Goal: Task Accomplishment & Management: Complete application form

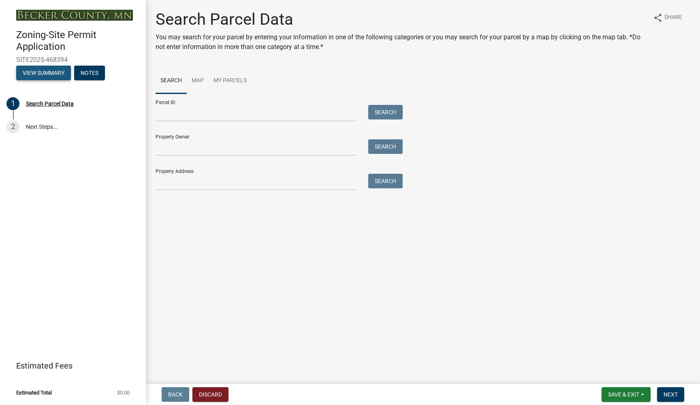
click at [36, 71] on button "View Summary" at bounding box center [43, 73] width 55 height 15
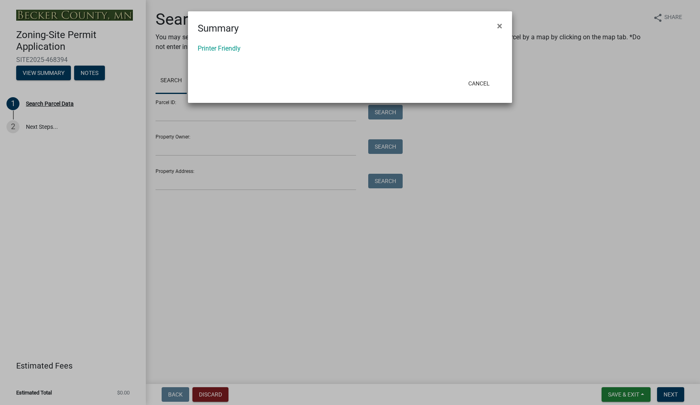
click at [74, 215] on ngb-modal-window "Summary × Printer Friendly Cancel" at bounding box center [350, 202] width 700 height 405
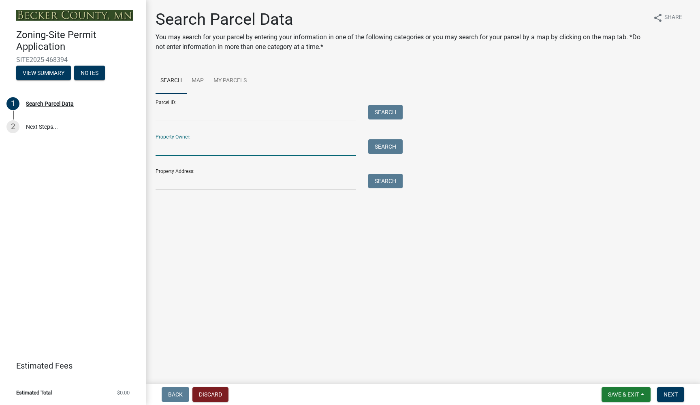
click at [173, 141] on input "Property Owner:" at bounding box center [256, 147] width 201 height 17
type input "[PERSON_NAME]"
drag, startPoint x: 173, startPoint y: 141, endPoint x: 379, endPoint y: 153, distance: 206.6
click at [379, 153] on button "Search" at bounding box center [385, 146] width 34 height 15
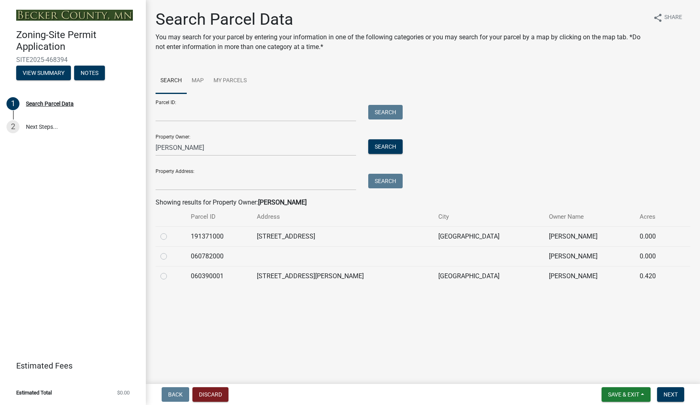
click at [170, 232] on label at bounding box center [170, 232] width 0 height 0
click at [170, 237] on input "radio" at bounding box center [172, 234] width 5 height 5
radio input "true"
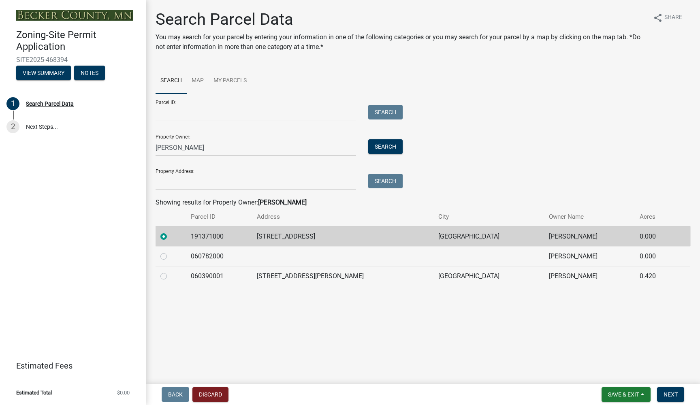
click at [308, 238] on td "[STREET_ADDRESS]" at bounding box center [343, 236] width 182 height 20
click at [671, 395] on span "Next" at bounding box center [671, 394] width 14 height 6
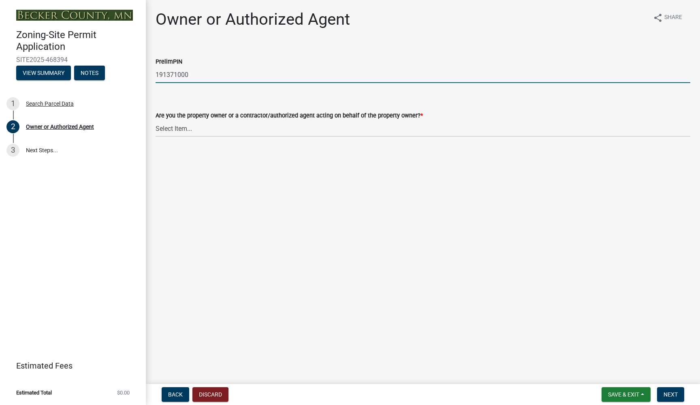
click at [177, 78] on input "191371000" at bounding box center [423, 74] width 535 height 17
select select "3c674549-ed69-405f-b795-9fa3f7d47d9d"
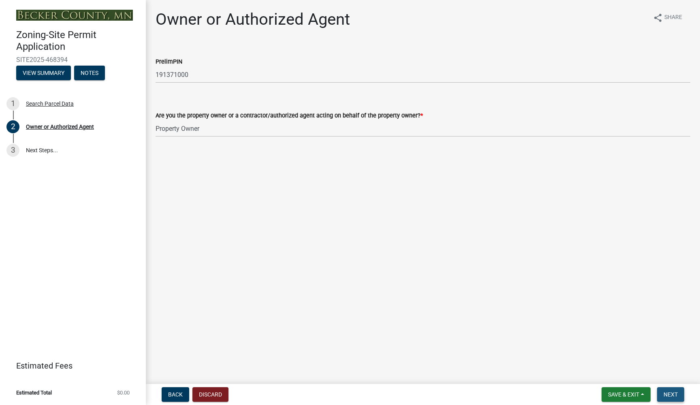
click at [670, 398] on button "Next" at bounding box center [670, 394] width 27 height 15
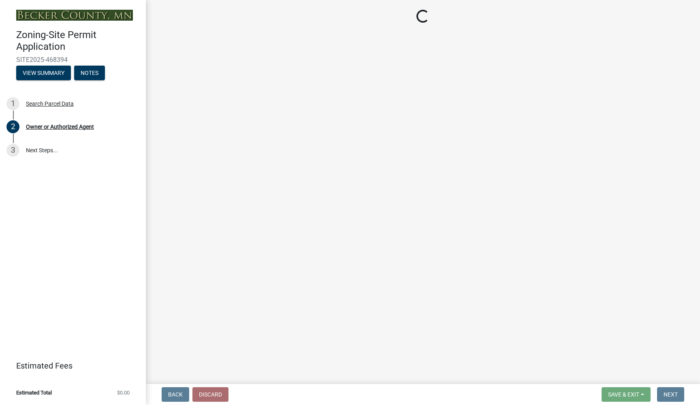
select select "a752e4d6-14bd-4f0f-bfe8-5b67ead45659"
select select "4439e411-f9ac-4451-8e9c-dcab1ac02f4d"
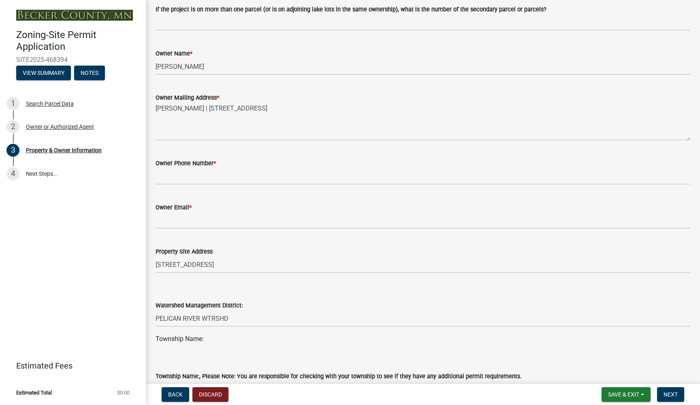
scroll to position [130, 0]
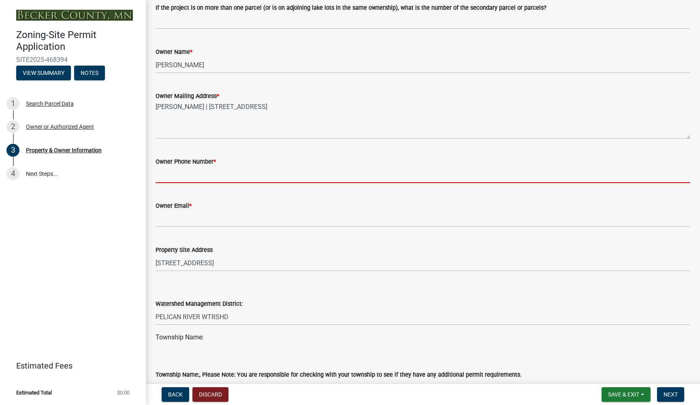
click at [178, 176] on input "Owner Phone Number *" at bounding box center [423, 175] width 535 height 17
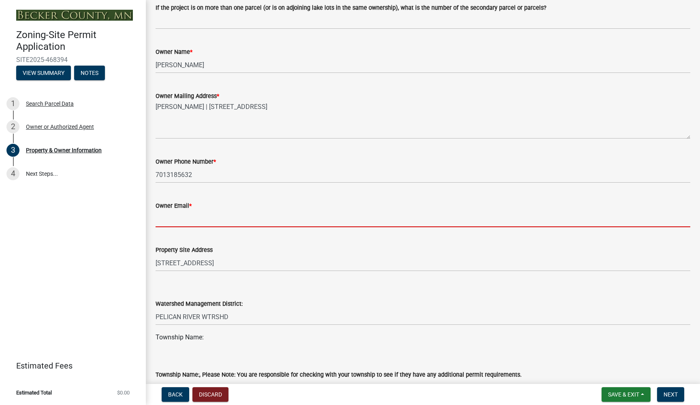
click at [175, 225] on input "Owner Email *" at bounding box center [423, 219] width 535 height 17
click at [166, 174] on input "7013185632" at bounding box center [423, 175] width 535 height 17
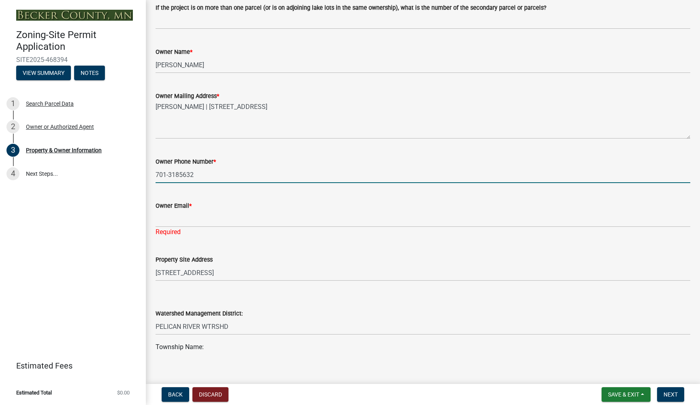
click at [180, 175] on input "701-3185632" at bounding box center [423, 175] width 535 height 17
type input "[PHONE_NUMBER]"
click at [164, 221] on input "Owner Email *" at bounding box center [423, 219] width 535 height 17
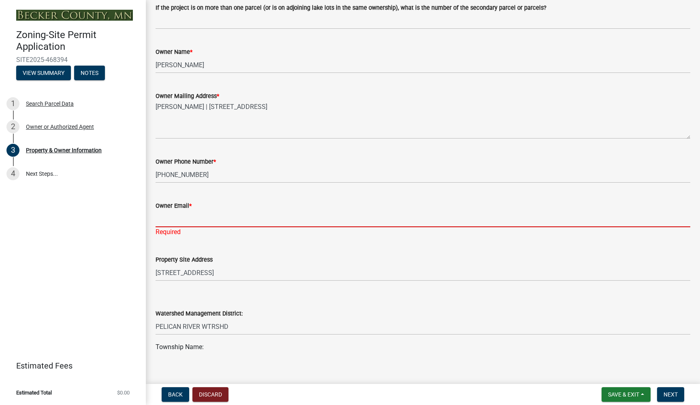
click at [164, 221] on input "Owner Email *" at bounding box center [423, 219] width 535 height 17
type input "d"
type input "[EMAIL_ADDRESS][DOMAIN_NAME]"
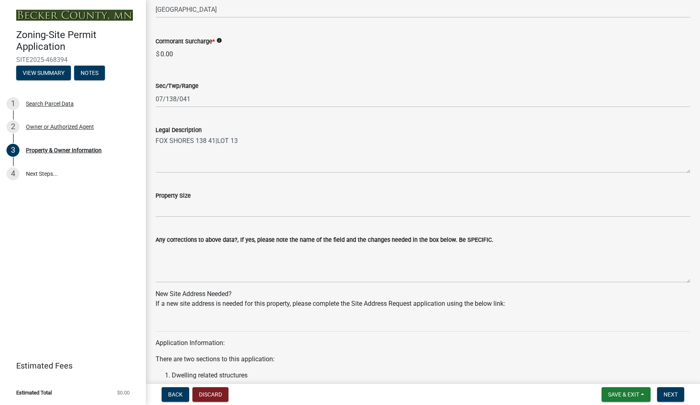
scroll to position [528, 0]
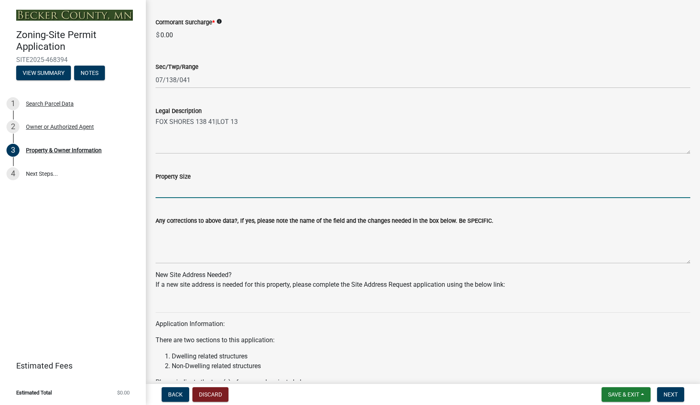
click at [187, 190] on input "Property Size" at bounding box center [423, 190] width 535 height 17
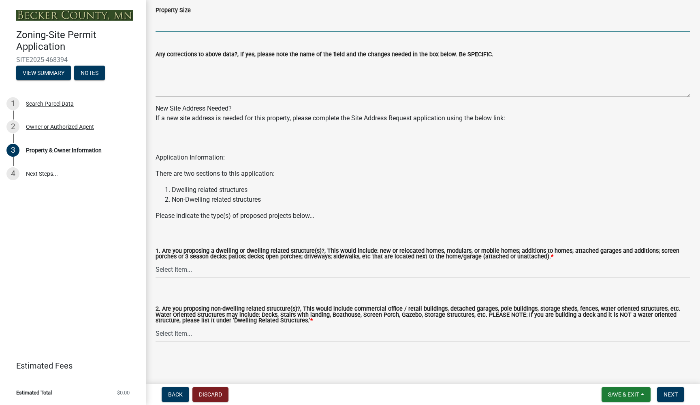
scroll to position [694, 0]
select select "5a5634ed-f11e-4c7b-90e1-096e6cfd17b9"
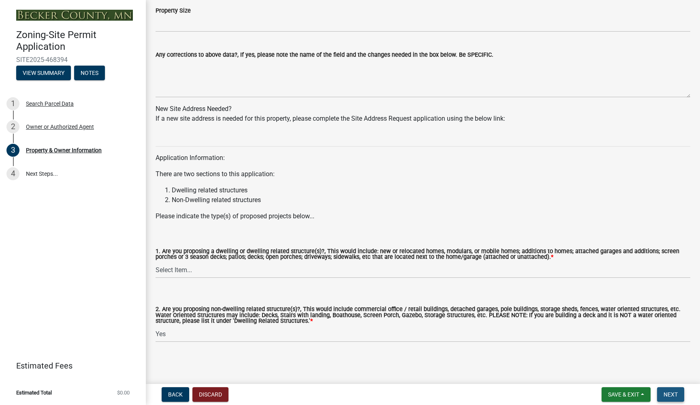
click at [674, 396] on span "Next" at bounding box center [671, 394] width 14 height 6
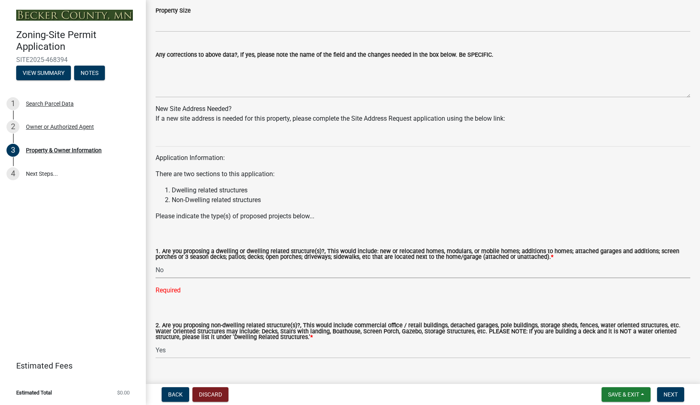
select select "fcf6d223-6c57-4dc5-b63a-a94704169022"
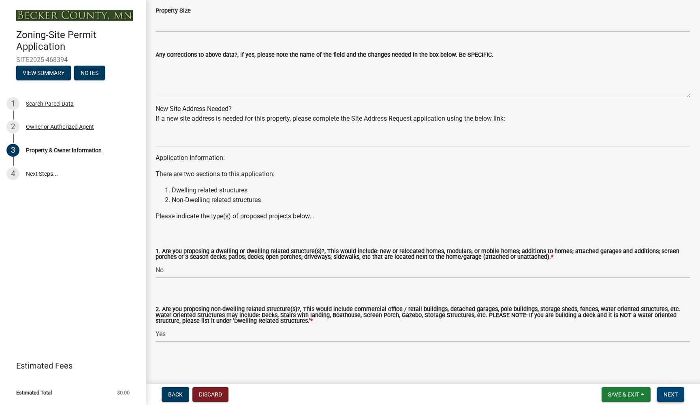
click at [670, 396] on span "Next" at bounding box center [671, 394] width 14 height 6
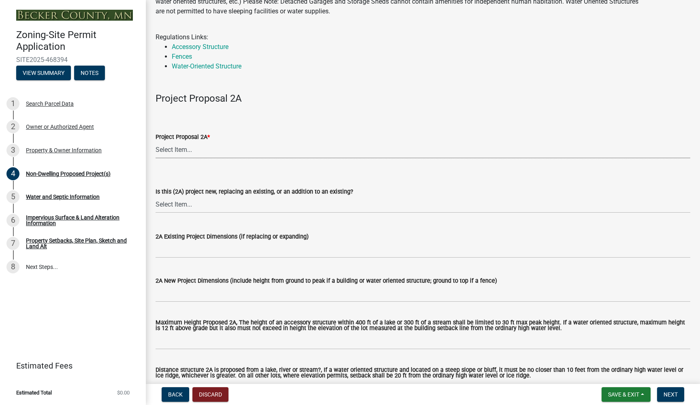
scroll to position [46, 0]
select select "4ffbfc20-44b3-40cf-984d-ce947797c22b"
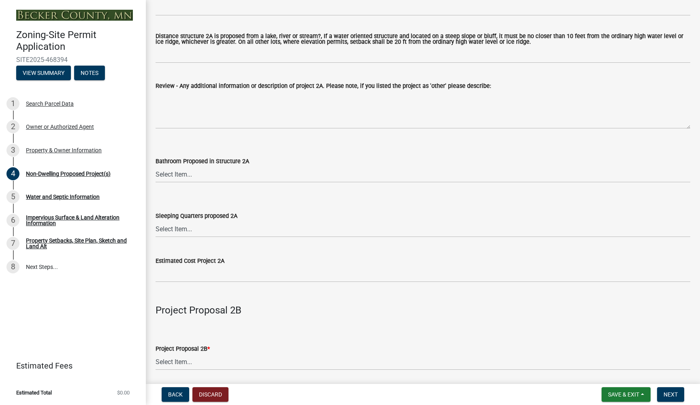
scroll to position [384, 0]
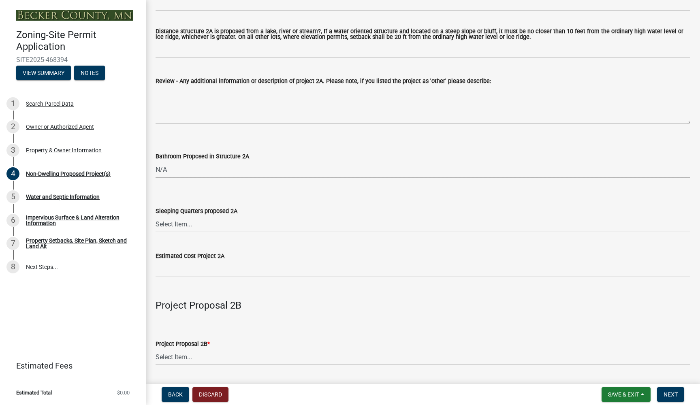
select select "6094bfe3-a997-46d7-8224-ceb3abf7e49e"
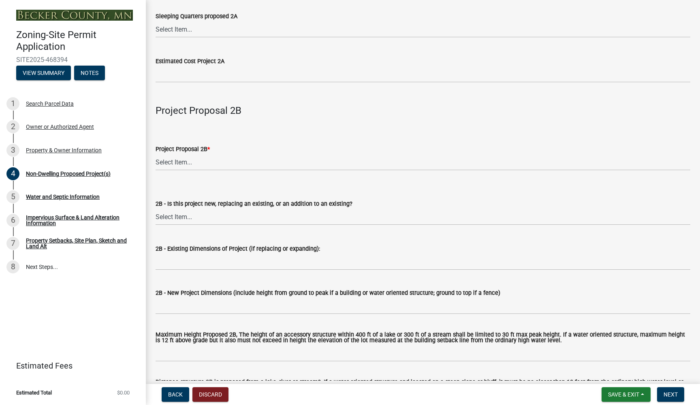
scroll to position [594, 0]
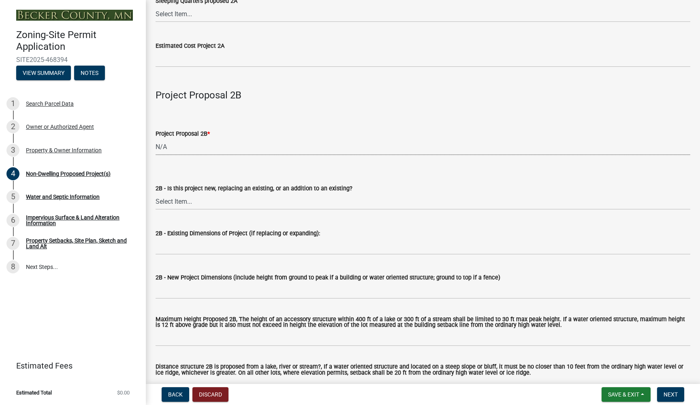
select select "258cbdbc-8629-455d-9fed-6a57bf82144e"
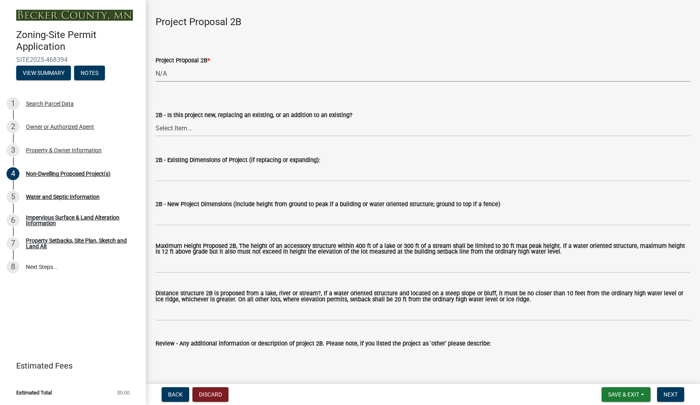
scroll to position [671, 0]
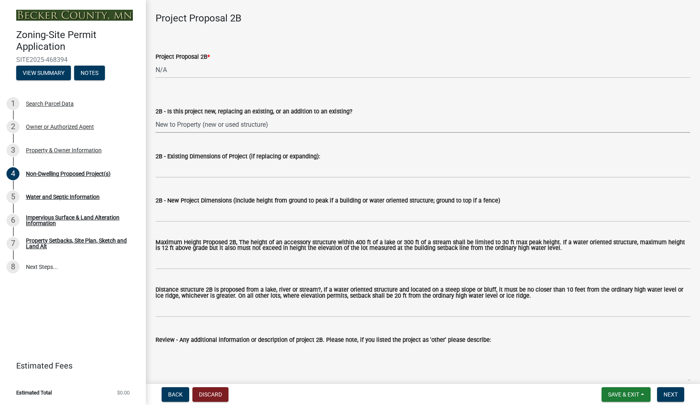
select select "00898f61-7ba8-49f3-9ca7-7e396e8a7c45"
click at [215, 169] on input "2B - Existing Dimensions of Project (if replacing or expanding):" at bounding box center [423, 169] width 535 height 17
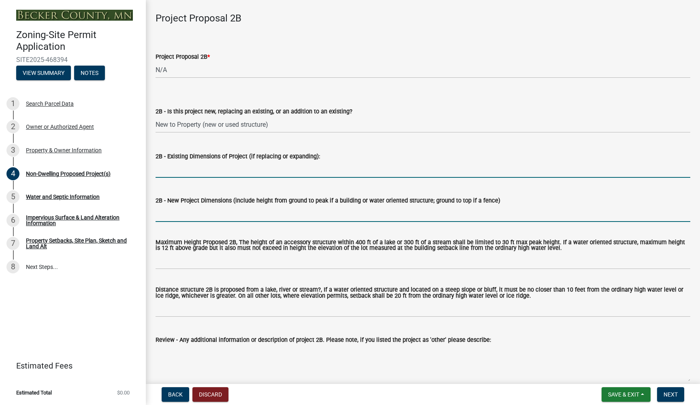
click at [208, 214] on input "2B - New Project Dimensions (include height from ground to peak if a building o…" at bounding box center [423, 213] width 535 height 17
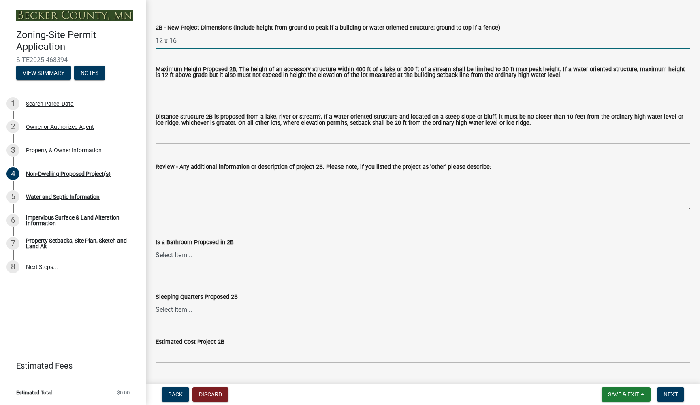
scroll to position [845, 0]
type input "12 x 16"
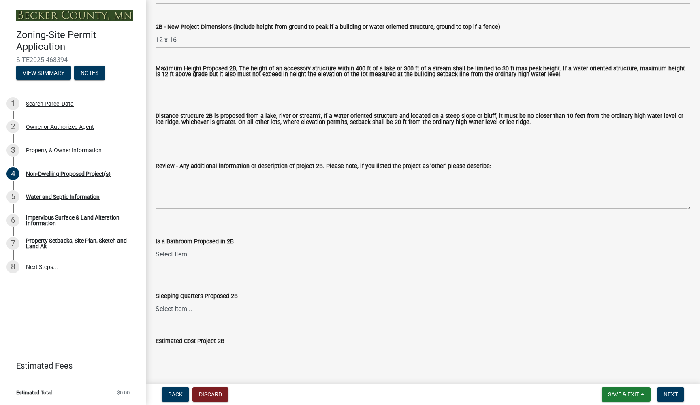
click at [199, 132] on input "Distance structure 2B is proposed from a lake, river or stream?, If a water ori…" at bounding box center [423, 135] width 535 height 17
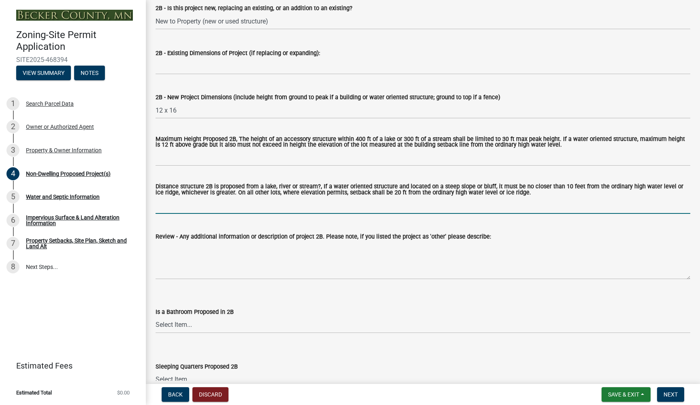
scroll to position [790, 0]
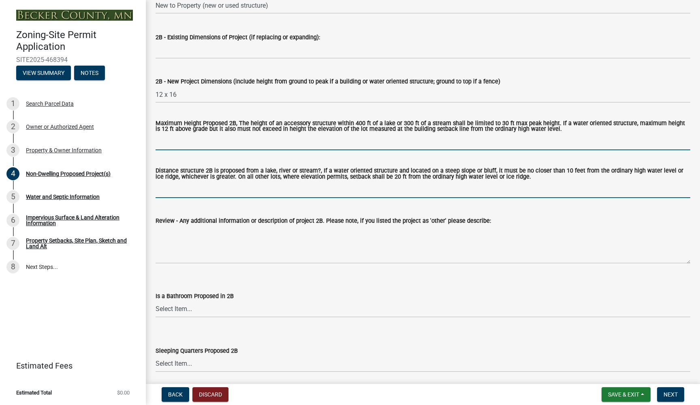
click at [164, 137] on input "Maximum Height Proposed 2B, The height of an accessory structure within 400 ft …" at bounding box center [423, 142] width 535 height 17
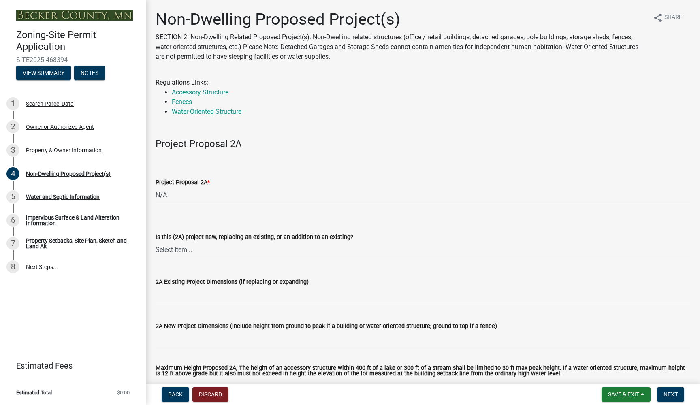
scroll to position [0, 0]
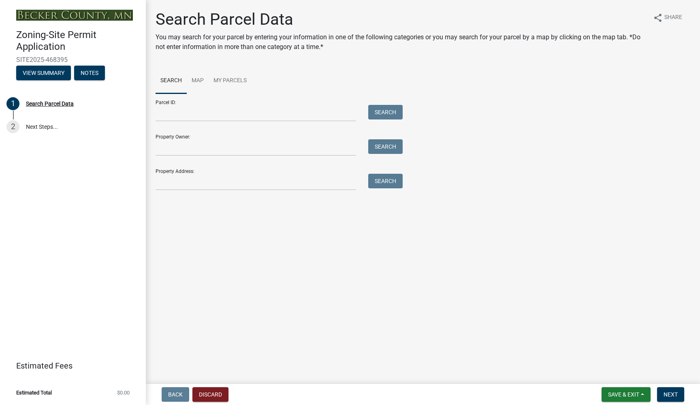
drag, startPoint x: 369, startPoint y: 9, endPoint x: 402, endPoint y: 9, distance: 32.8
click at [370, 9] on main "Search Parcel Data You may search for your parcel by entering your information …" at bounding box center [423, 190] width 554 height 381
click at [211, 141] on input "Property Owner:" at bounding box center [256, 147] width 201 height 17
type input "[PERSON_NAME]"
click at [384, 147] on button "Search" at bounding box center [385, 146] width 34 height 15
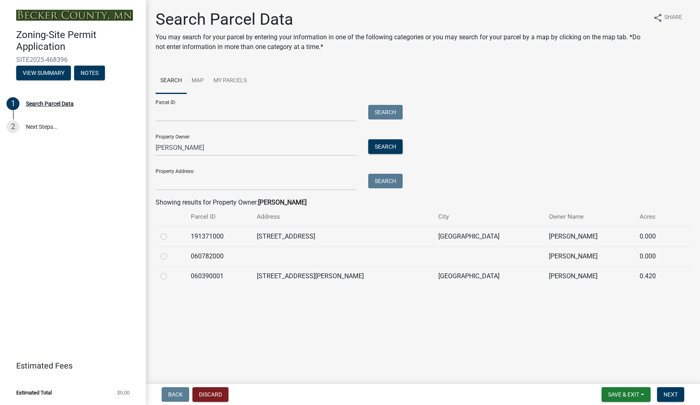
click at [170, 232] on label at bounding box center [170, 232] width 0 height 0
click at [170, 237] on input "radio" at bounding box center [172, 234] width 5 height 5
radio input "true"
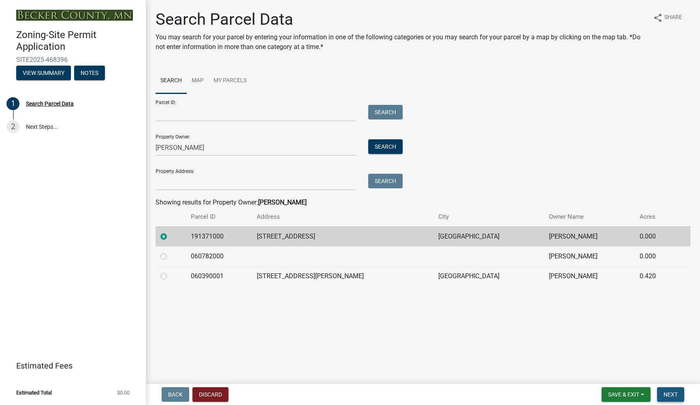
click at [671, 393] on span "Next" at bounding box center [671, 394] width 14 height 6
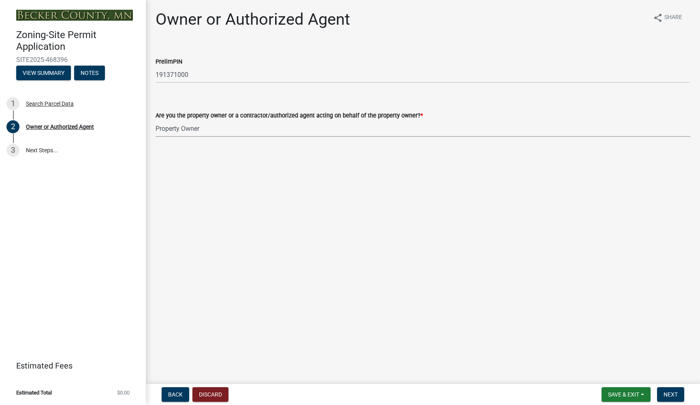
select select "3c674549-ed69-405f-b795-9fa3f7d47d9d"
click at [675, 397] on span "Next" at bounding box center [671, 394] width 14 height 6
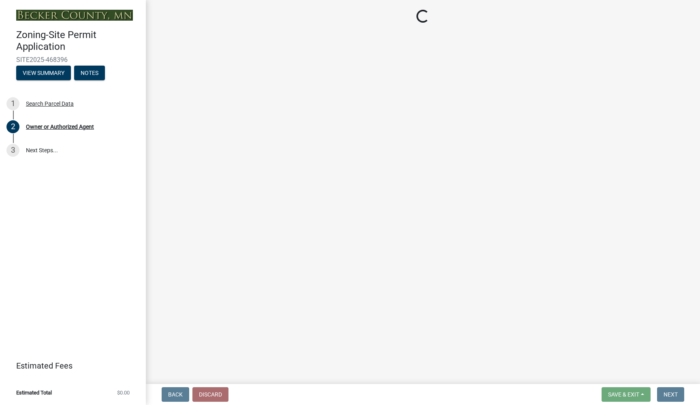
select select "a752e4d6-14bd-4f0f-bfe8-5b67ead45659"
select select "4439e411-f9ac-4451-8e9c-dcab1ac02f4d"
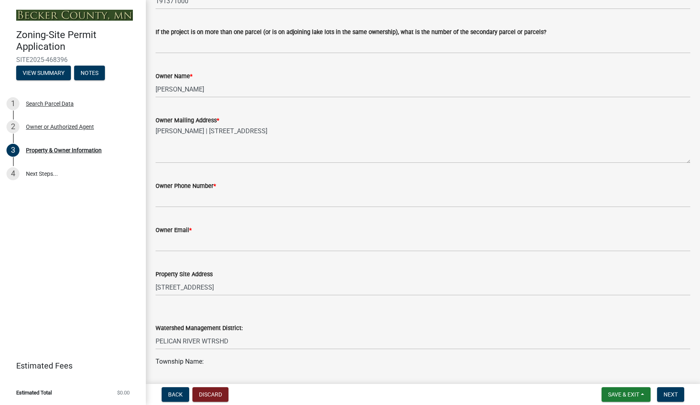
scroll to position [120, 0]
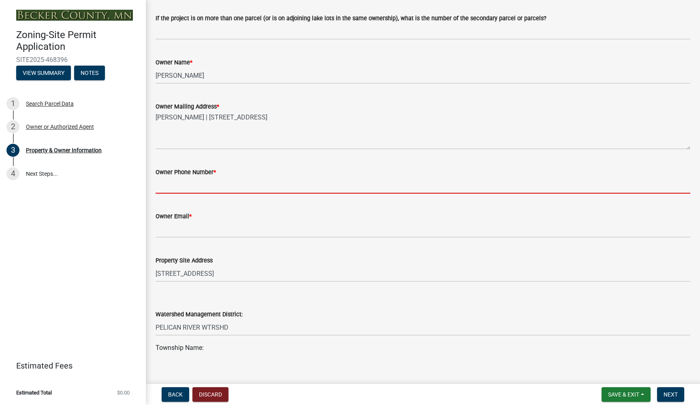
click at [201, 189] on input "Owner Phone Number *" at bounding box center [423, 185] width 535 height 17
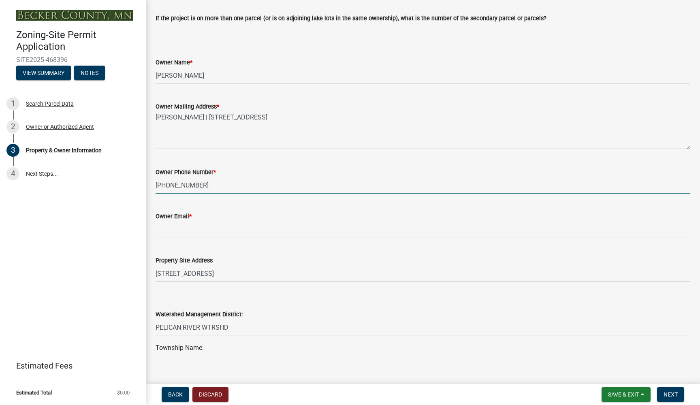
type input "[PHONE_NUMBER]"
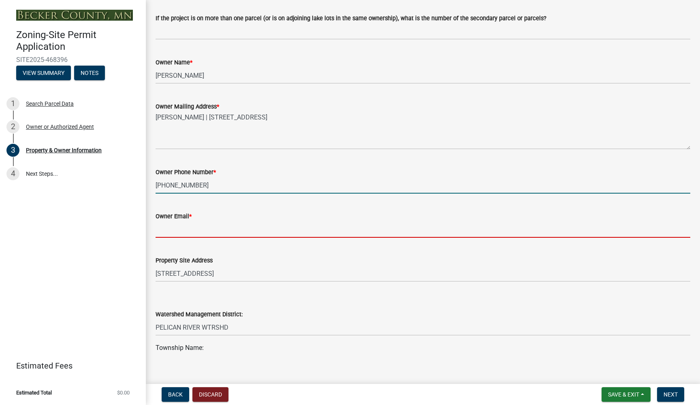
click at [176, 228] on input "Owner Email *" at bounding box center [423, 229] width 535 height 17
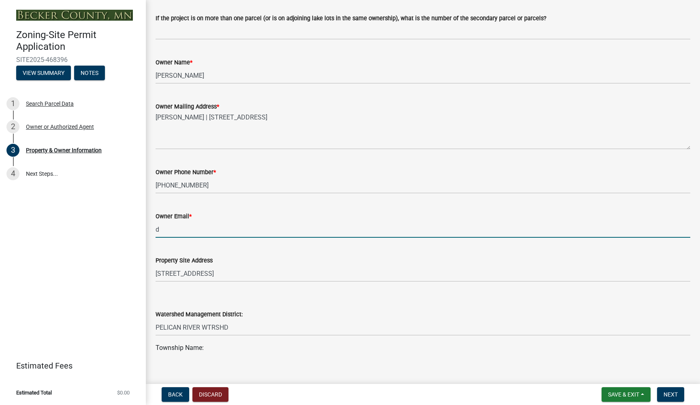
type input "da"
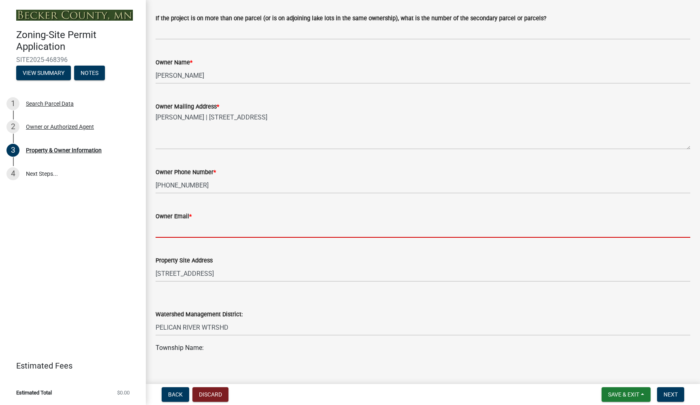
type input "[EMAIL_ADDRESS][DOMAIN_NAME]"
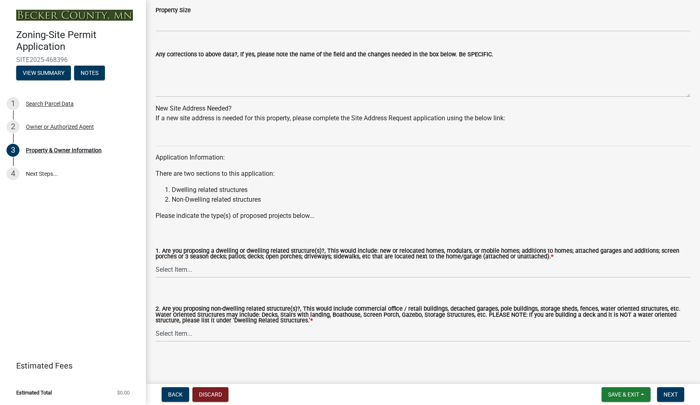
scroll to position [694, 0]
select select "fcf6d223-6c57-4dc5-b63a-a94704169022"
select select "5a5634ed-f11e-4c7b-90e1-096e6cfd17b9"
click at [673, 395] on span "Next" at bounding box center [671, 394] width 14 height 6
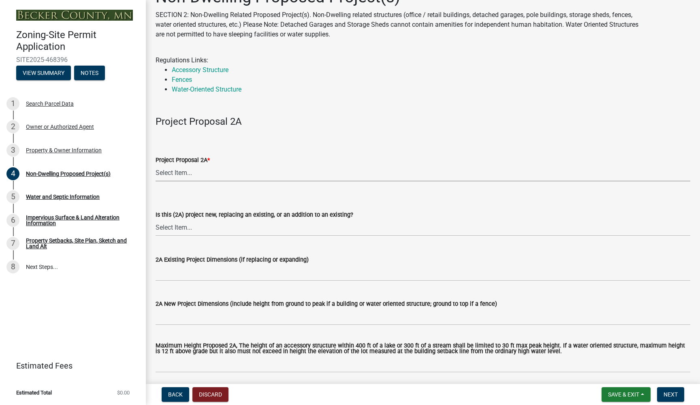
scroll to position [17, 0]
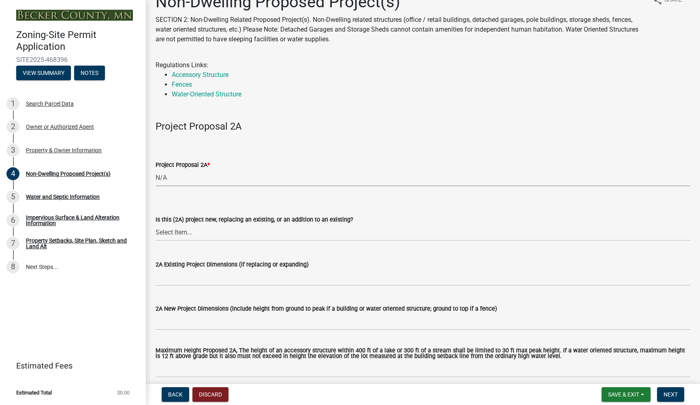
select select "4ffbfc20-44b3-40cf-984d-ce947797c22b"
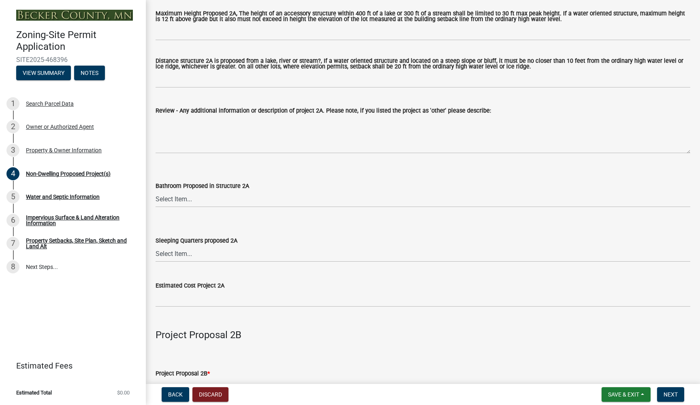
scroll to position [371, 0]
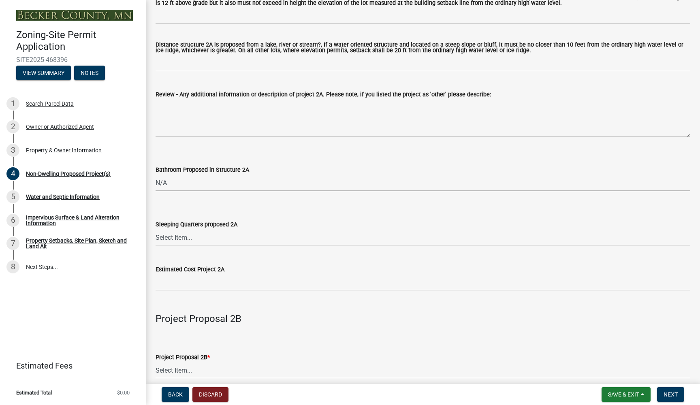
select select "6094bfe3-a997-46d7-8224-ceb3abf7e49e"
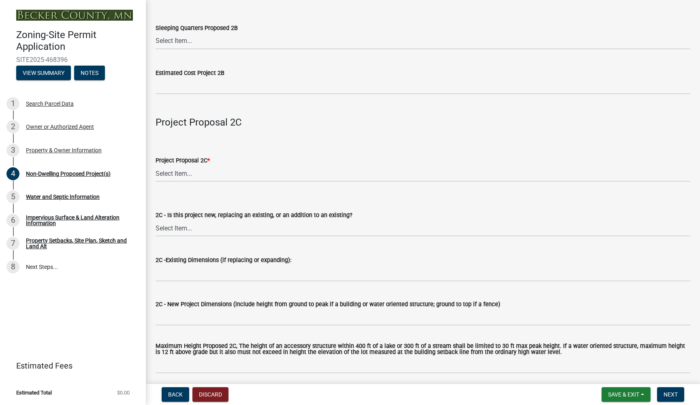
scroll to position [1115, 0]
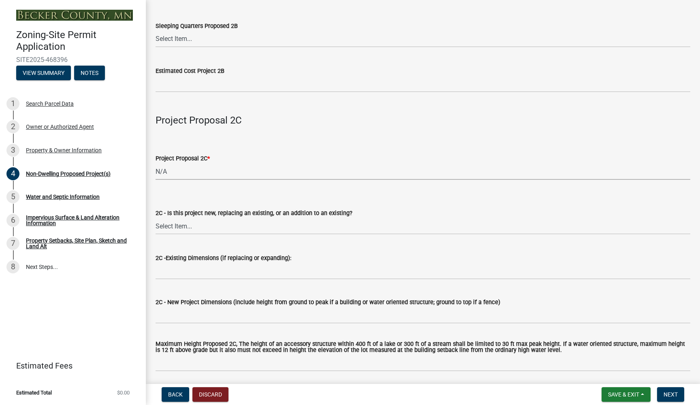
select select "a9a8393f-3c28-47b8-b6d9-84c94641c3fc"
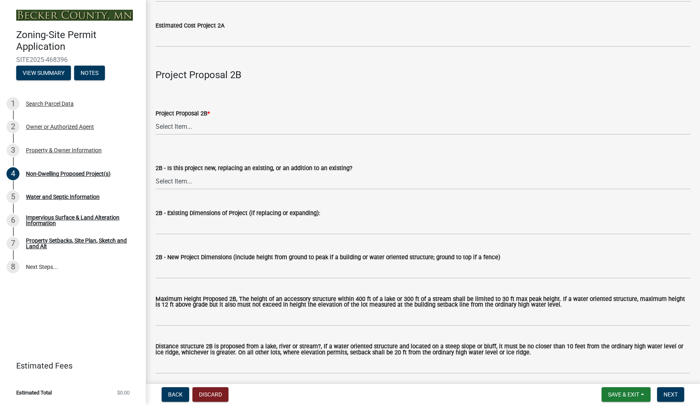
scroll to position [596, 0]
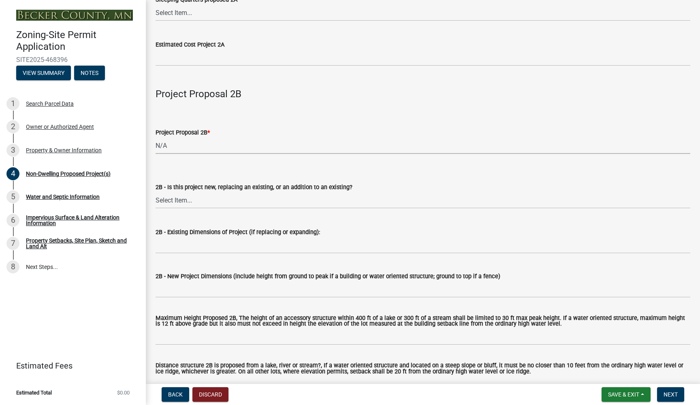
select select "258cbdbc-8629-455d-9fed-6a57bf82144e"
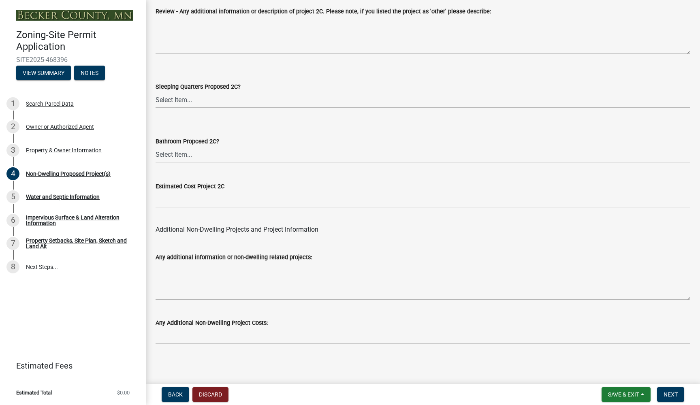
scroll to position [1545, 0]
click at [669, 395] on span "Next" at bounding box center [671, 394] width 14 height 6
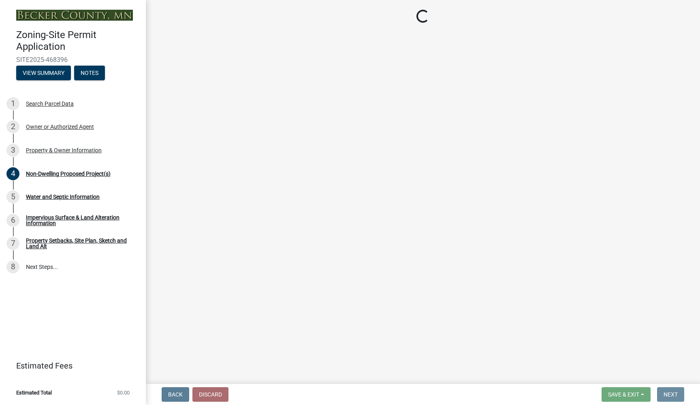
scroll to position [0, 0]
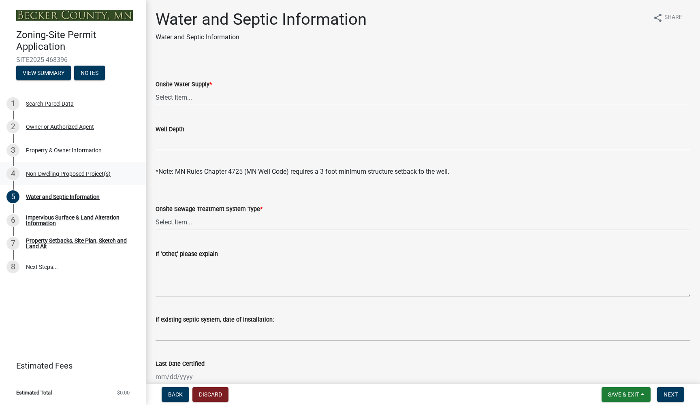
click at [99, 174] on div "Non-Dwelling Proposed Project(s)" at bounding box center [68, 174] width 85 height 6
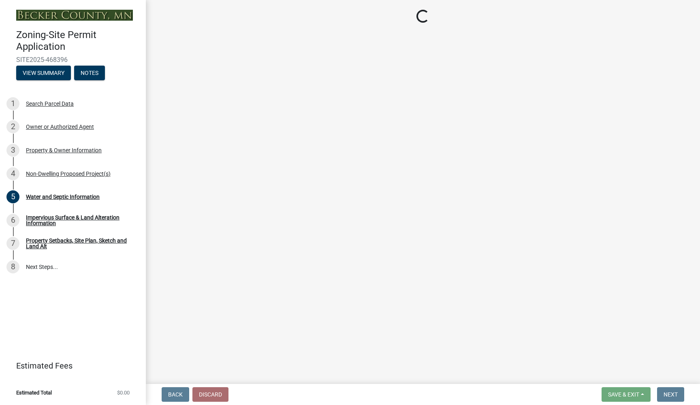
select select "4ffbfc20-44b3-40cf-984d-ce947797c22b"
select select "6094bfe3-a997-46d7-8224-ceb3abf7e49e"
select select "258cbdbc-8629-455d-9fed-6a57bf82144e"
select select "a9a8393f-3c28-47b8-b6d9-84c94641c3fc"
